Goal: Navigation & Orientation: Find specific page/section

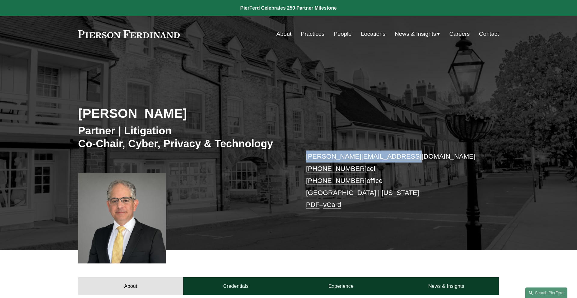
click at [348, 99] on div "Stuart Panensky Partner | Litigation Co-Chair, Cyber, Privacy & Technology stua…" at bounding box center [288, 159] width 577 height 181
click at [136, 35] on link at bounding box center [128, 34] width 101 height 8
